Goal: Task Accomplishment & Management: Manage account settings

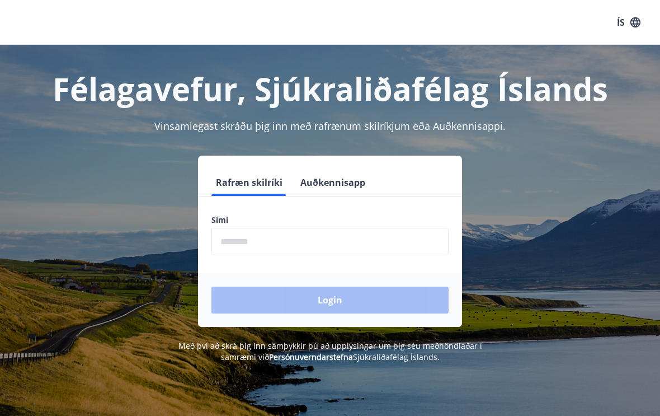
click at [278, 246] on input "phone" at bounding box center [329, 241] width 237 height 27
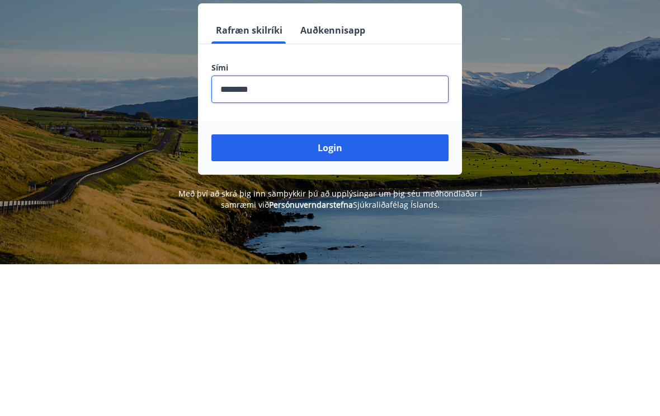
type input "********"
click at [343, 286] on button "Login" at bounding box center [329, 299] width 237 height 27
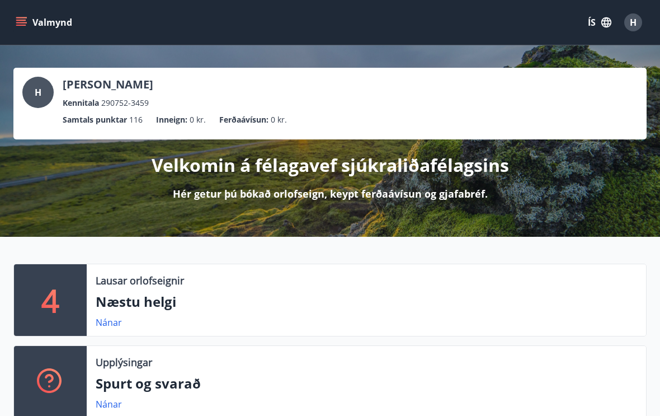
click at [106, 324] on link "Nánar" at bounding box center [109, 322] width 26 height 12
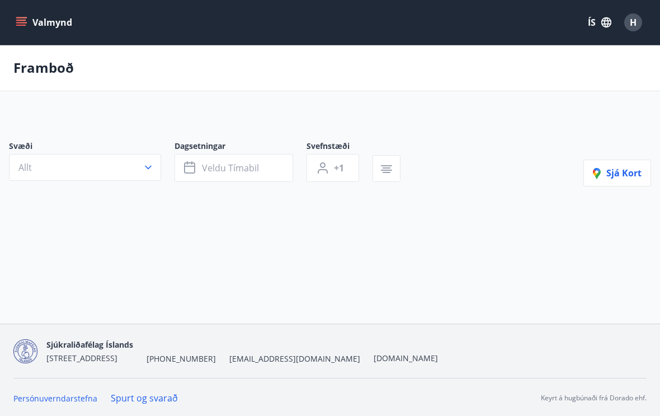
type input "*"
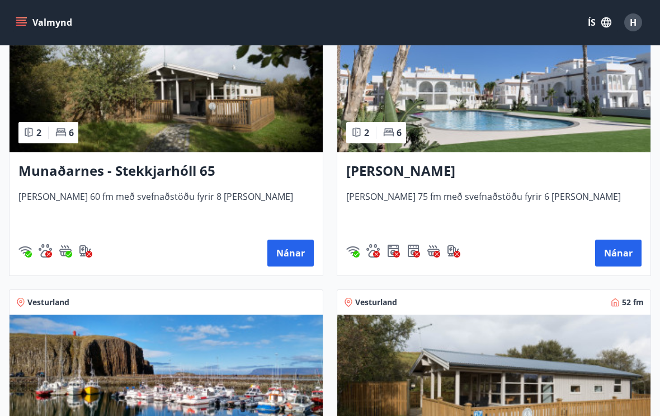
scroll to position [288, 0]
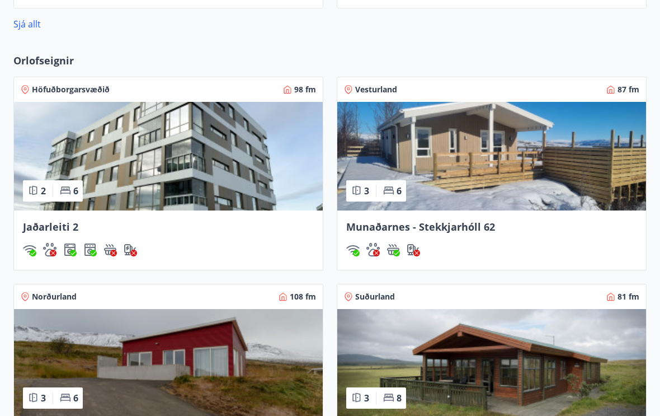
scroll to position [758, 0]
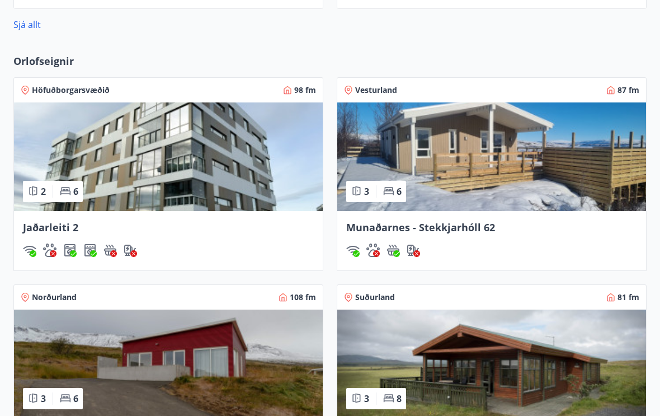
click at [192, 167] on img at bounding box center [168, 156] width 309 height 109
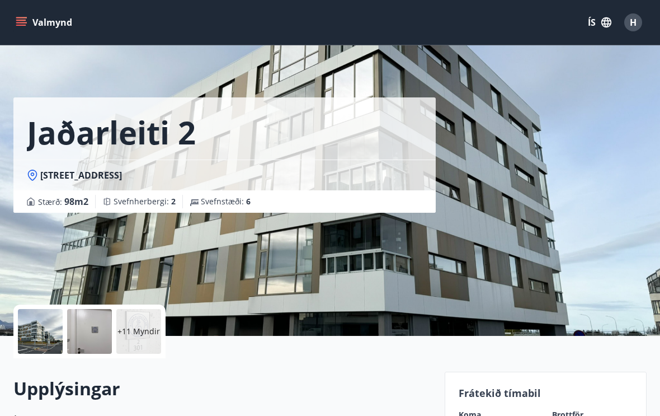
click at [43, 21] on button "Valmynd" at bounding box center [44, 22] width 63 height 20
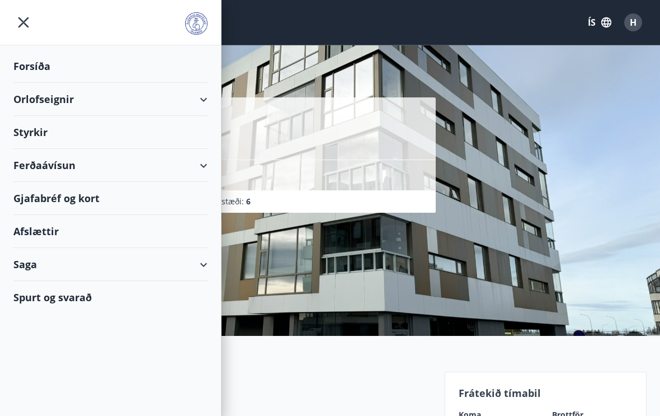
click at [52, 97] on div "Orlofseignir" at bounding box center [110, 99] width 194 height 33
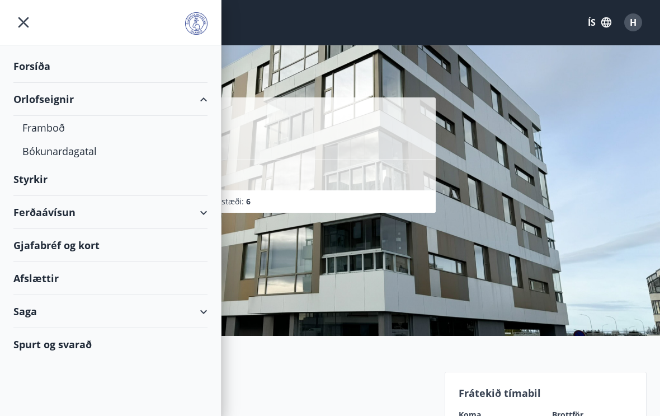
click at [51, 65] on div "Forsíða" at bounding box center [110, 66] width 194 height 33
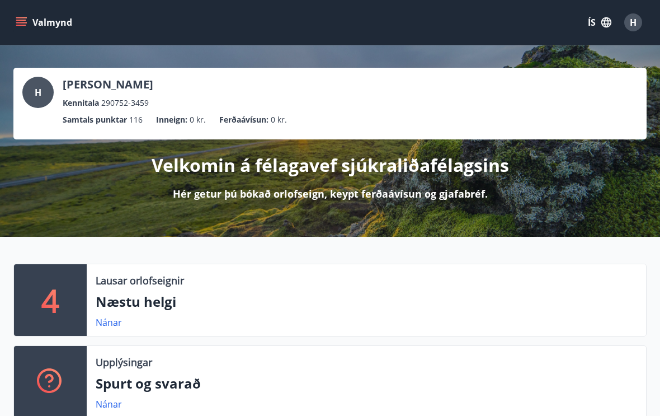
click at [20, 20] on icon "menu" at bounding box center [21, 20] width 10 height 1
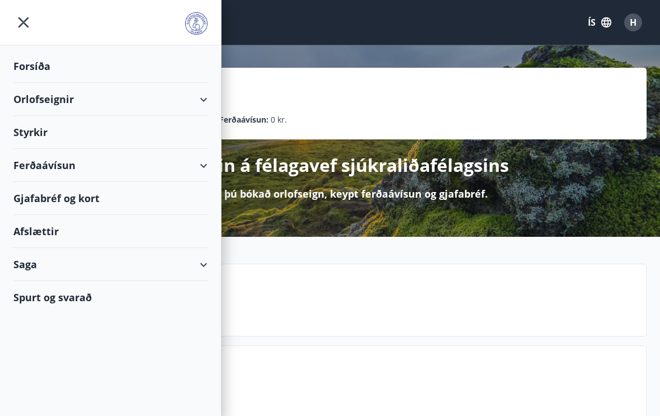
click at [50, 101] on div "Orlofseignir" at bounding box center [110, 99] width 194 height 33
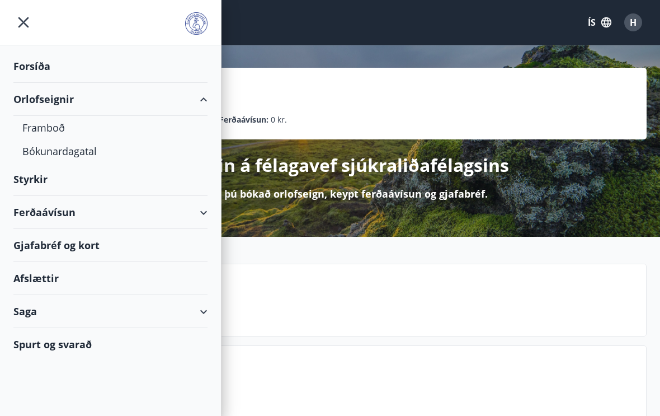
click at [40, 65] on div "Forsíða" at bounding box center [110, 66] width 194 height 33
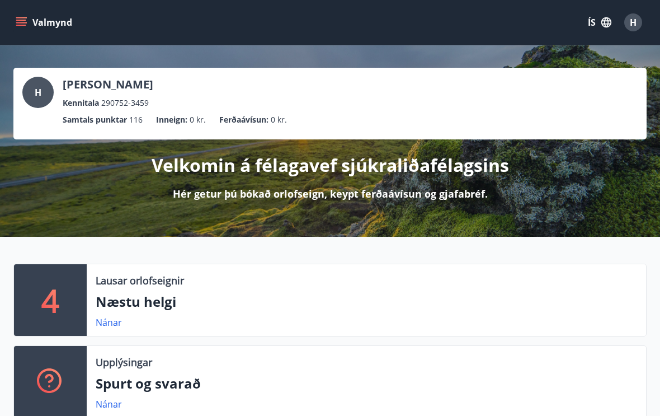
click at [25, 23] on icon "menu" at bounding box center [22, 22] width 12 height 1
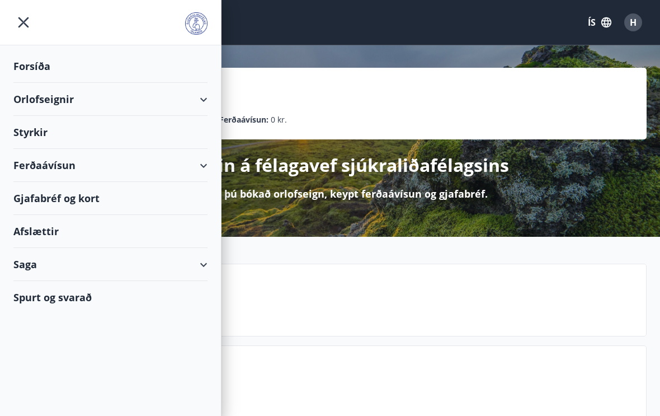
click at [201, 103] on div "Orlofseignir" at bounding box center [110, 99] width 194 height 33
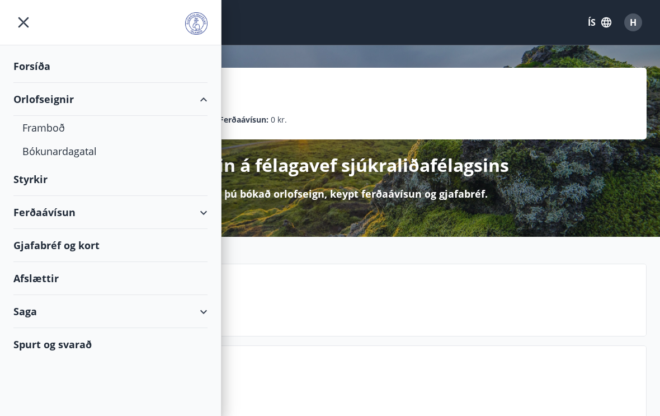
click at [62, 126] on div "Framboð" at bounding box center [110, 127] width 176 height 23
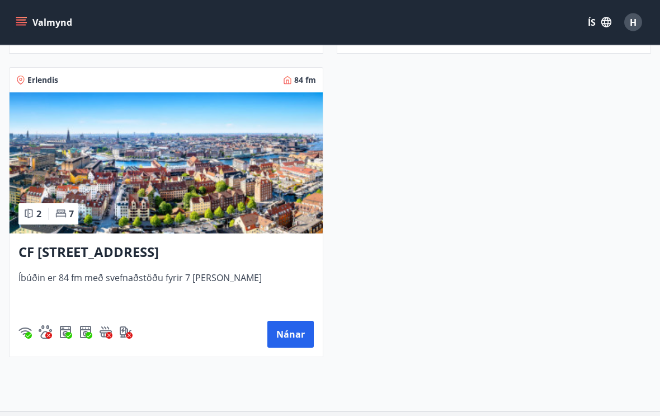
scroll to position [2912, 0]
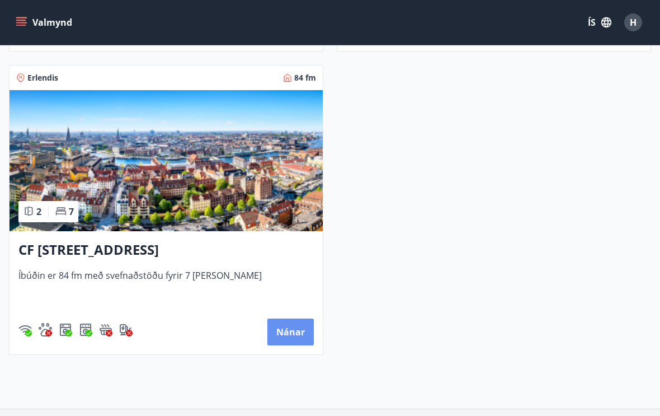
click at [292, 331] on button "Nánar" at bounding box center [290, 331] width 46 height 27
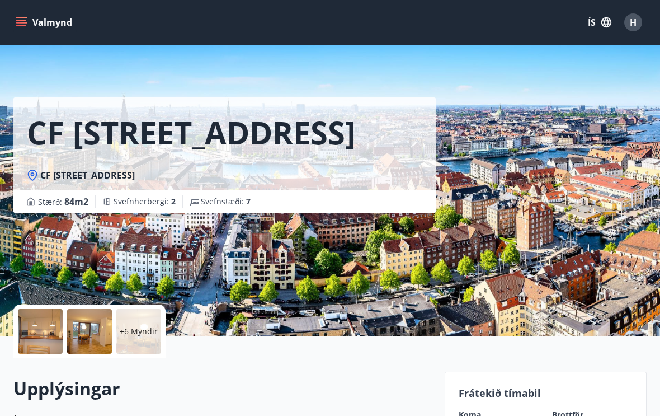
click at [23, 23] on icon "menu" at bounding box center [22, 22] width 12 height 1
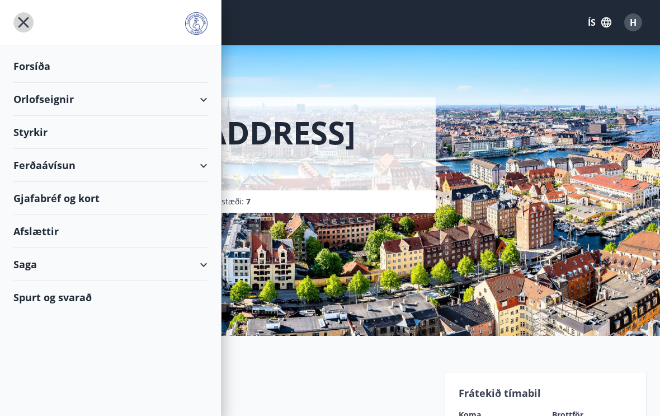
click at [17, 22] on icon "menu" at bounding box center [23, 22] width 20 height 20
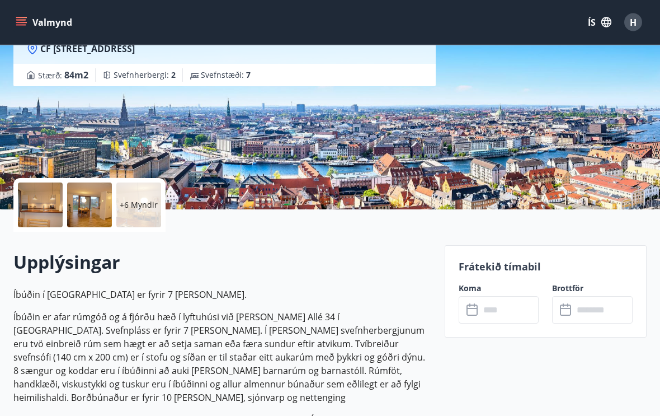
scroll to position [125, 0]
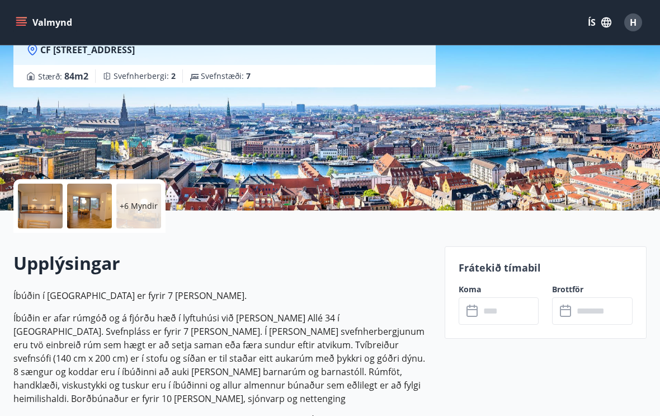
click at [503, 316] on input "text" at bounding box center [509, 310] width 59 height 27
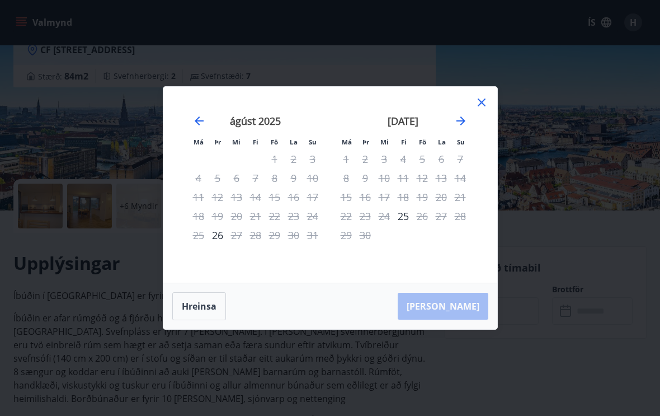
click at [460, 125] on icon "Move forward to switch to the next month." at bounding box center [460, 120] width 9 height 9
click at [464, 128] on icon "Move forward to switch to the next month." at bounding box center [460, 120] width 13 height 13
click at [460, 128] on icon "Move forward to switch to the next month." at bounding box center [460, 120] width 13 height 13
click at [462, 125] on icon "Move forward to switch to the next month." at bounding box center [460, 120] width 9 height 9
click at [461, 125] on icon "Move forward to switch to the next month." at bounding box center [460, 120] width 9 height 9
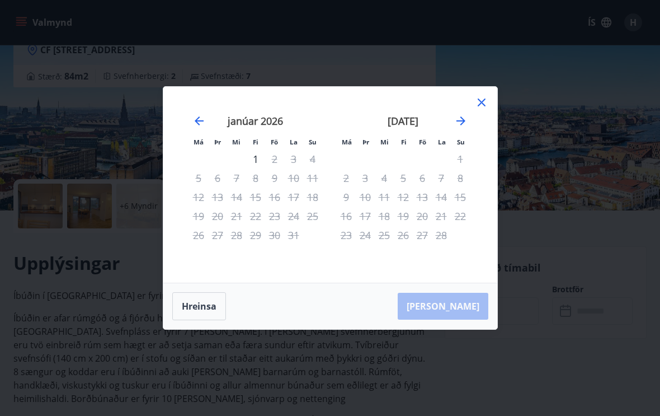
click at [459, 128] on icon "Move forward to switch to the next month." at bounding box center [460, 120] width 13 height 13
click at [464, 128] on icon "Move forward to switch to the next month." at bounding box center [460, 120] width 13 height 13
click at [461, 125] on icon "Move forward to switch to the next month." at bounding box center [460, 120] width 9 height 9
click at [460, 128] on icon "Move forward to switch to the next month." at bounding box center [460, 120] width 13 height 13
click at [482, 107] on icon at bounding box center [481, 102] width 13 height 13
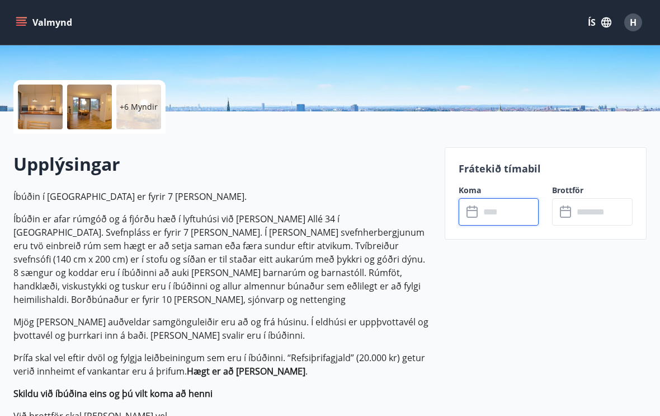
scroll to position [223, 0]
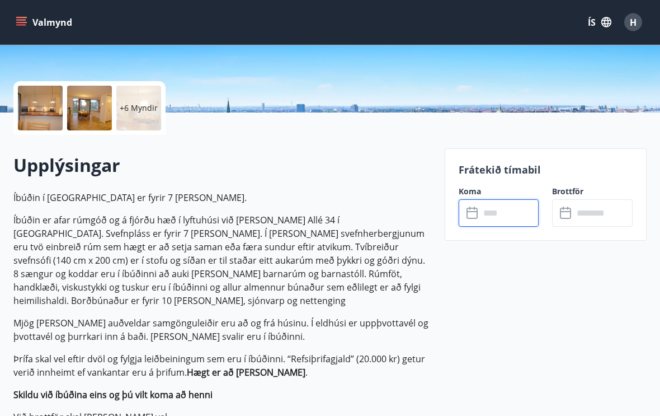
click at [135, 110] on p "+6 Myndir" at bounding box center [139, 108] width 38 height 11
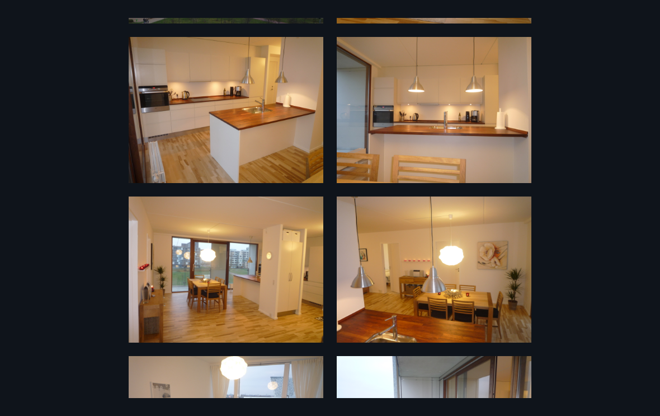
scroll to position [181, 0]
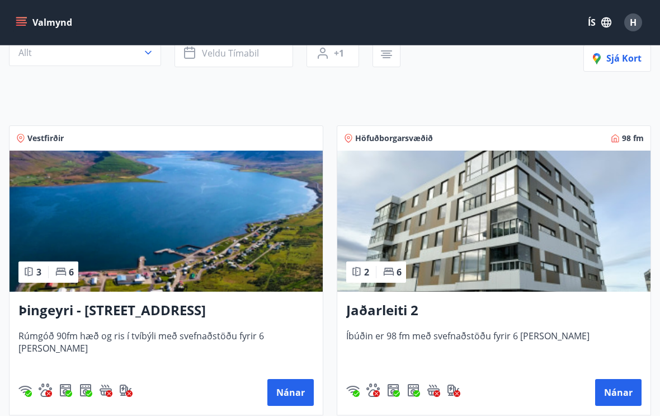
scroll to position [124, 0]
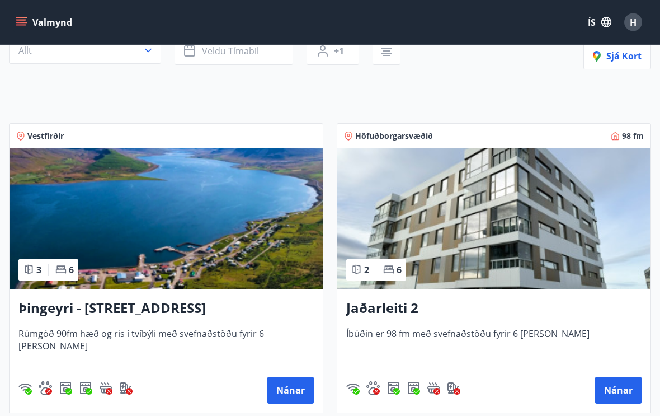
click at [618, 387] on button "Nánar" at bounding box center [618, 390] width 46 height 27
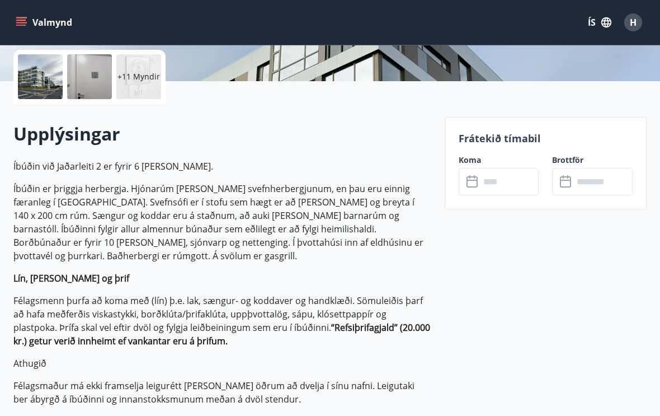
scroll to position [248, 0]
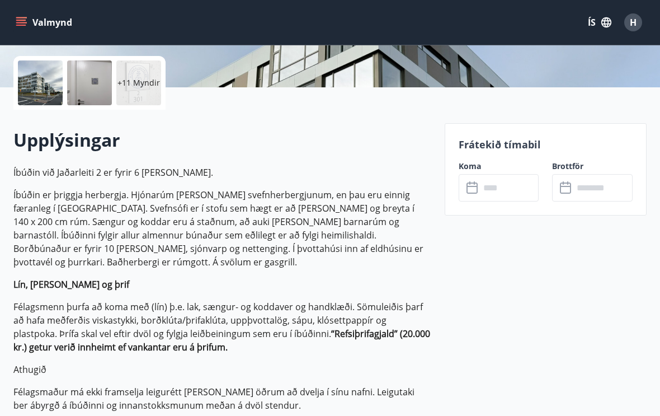
click at [490, 185] on input "text" at bounding box center [509, 187] width 59 height 27
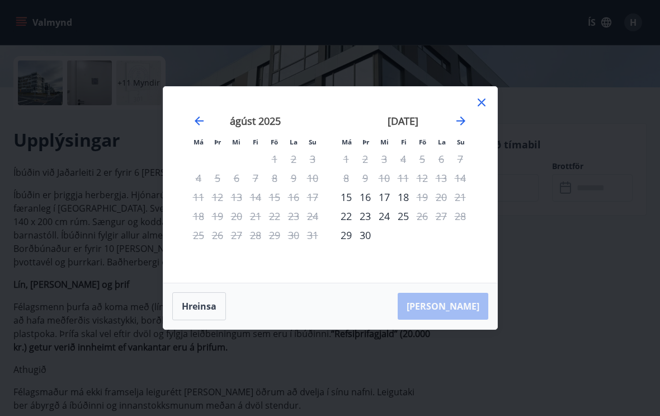
click at [463, 125] on icon "Move forward to switch to the next month." at bounding box center [460, 120] width 9 height 9
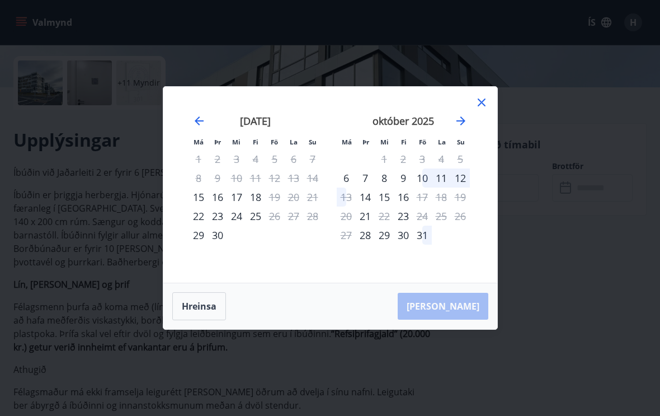
click at [467, 126] on icon "Move forward to switch to the next month." at bounding box center [460, 120] width 13 height 13
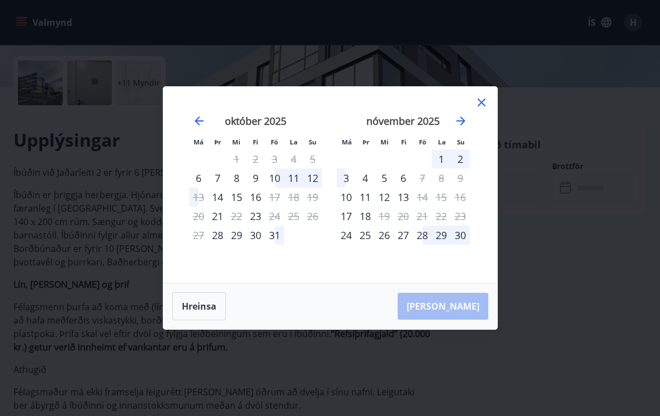
click at [465, 125] on icon "Move forward to switch to the next month." at bounding box center [460, 120] width 13 height 13
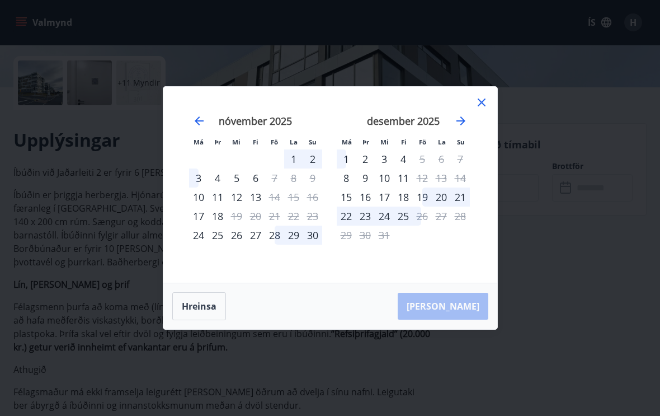
click at [483, 107] on icon at bounding box center [481, 102] width 13 height 13
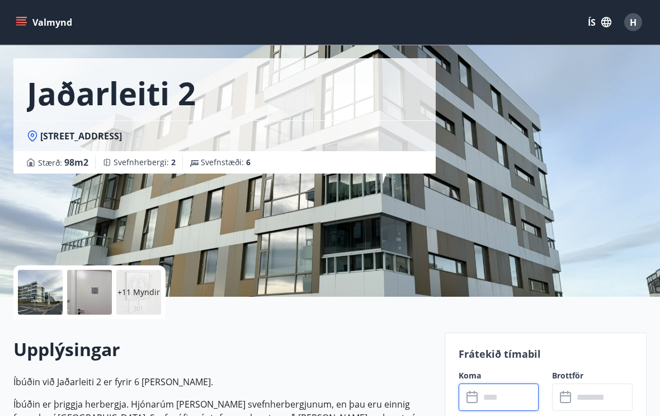
scroll to position [0, 0]
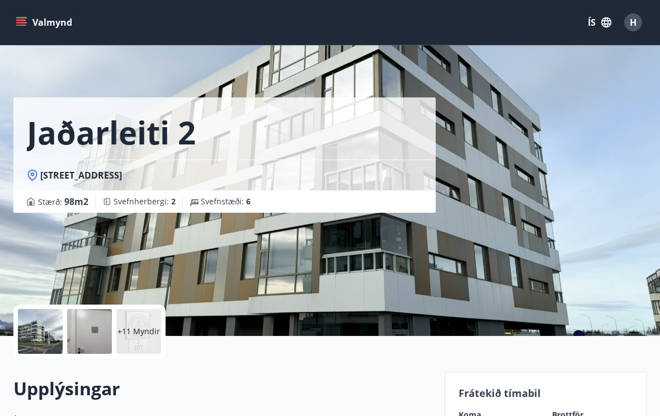
click at [32, 21] on button "Valmynd" at bounding box center [44, 22] width 63 height 20
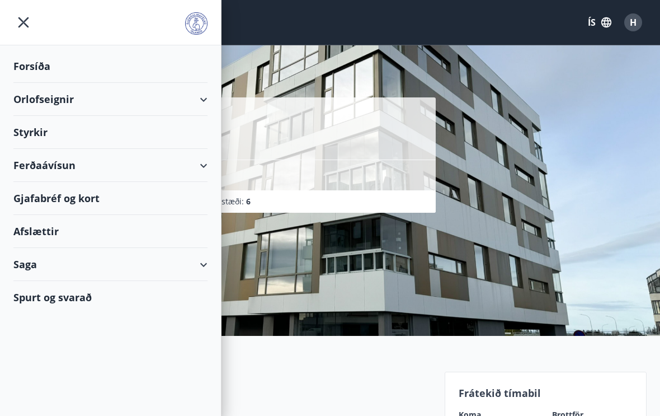
click at [46, 65] on div "Forsíða" at bounding box center [110, 66] width 194 height 33
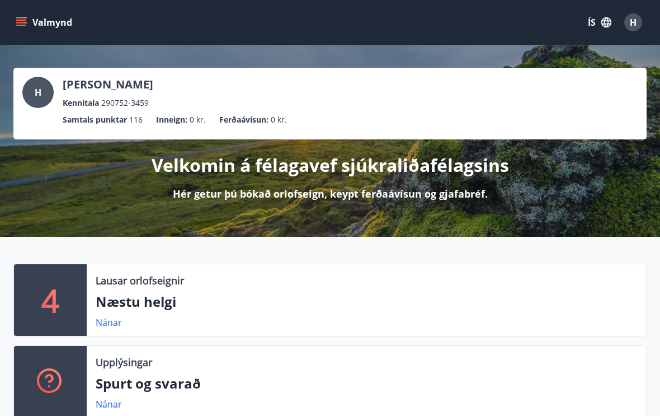
click at [633, 23] on span "H" at bounding box center [633, 22] width 7 height 12
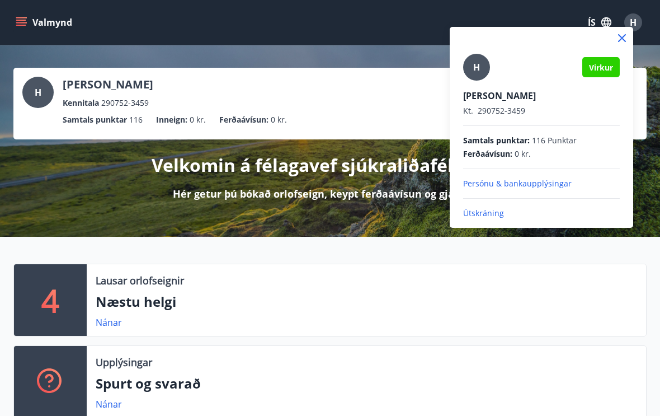
click at [495, 215] on p "Útskráning" at bounding box center [541, 213] width 157 height 11
